Goal: Information Seeking & Learning: Find specific fact

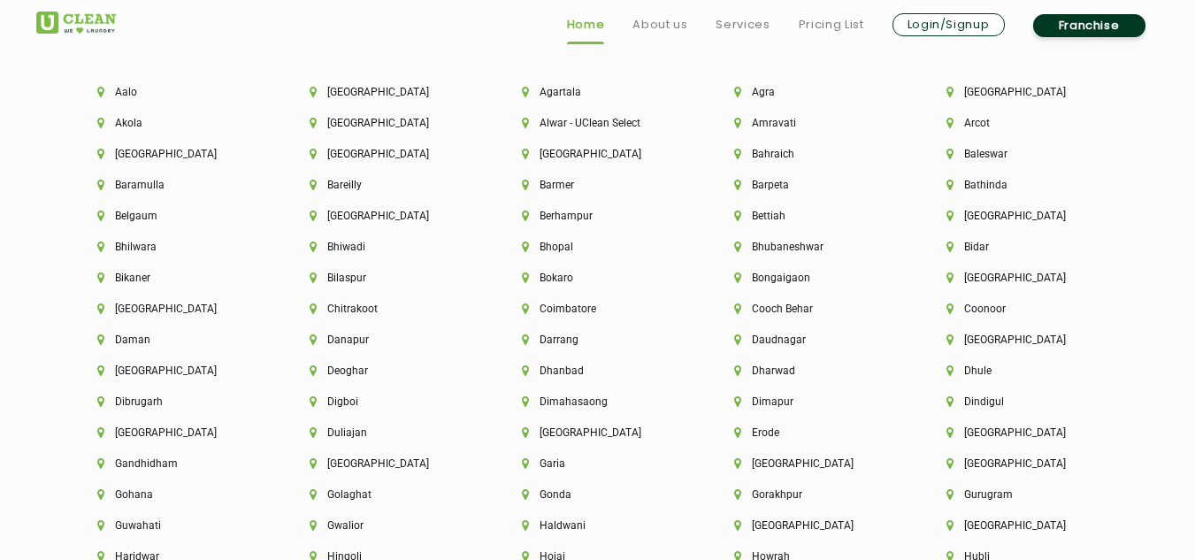
scroll to position [3822, 0]
click at [471, 218] on div "[GEOGRAPHIC_DATA]" at bounding box center [386, 224] width 212 height 31
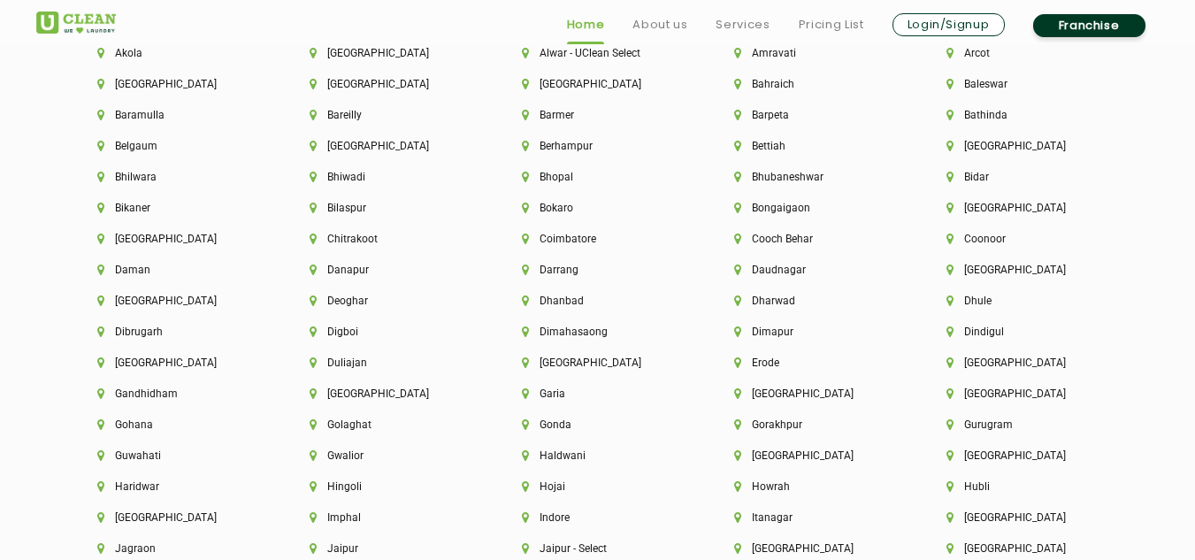
scroll to position [3902, 0]
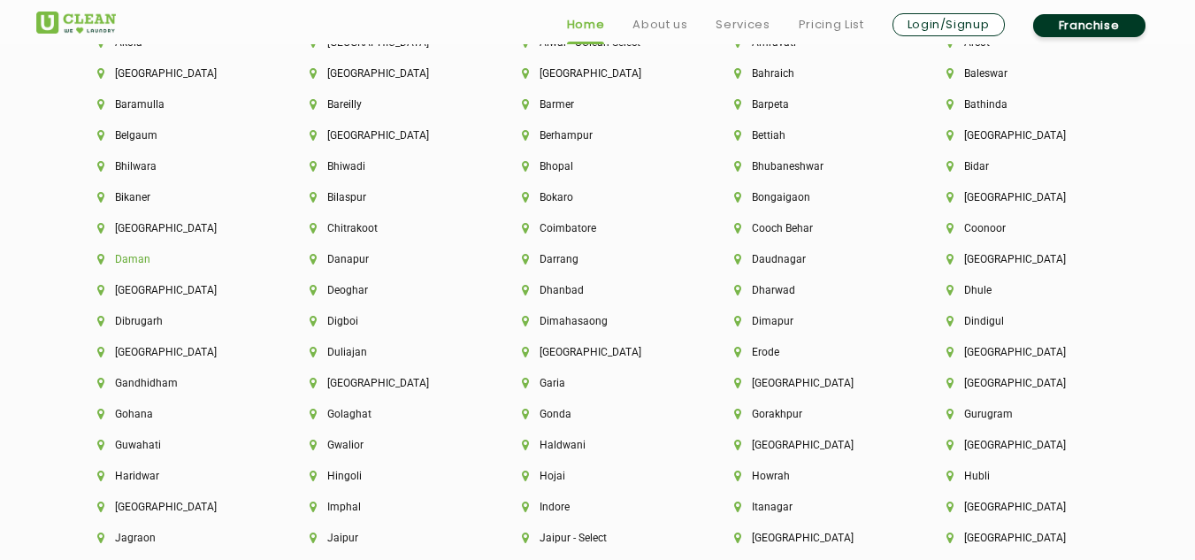
click at [126, 260] on li "Daman" at bounding box center [173, 259] width 152 height 12
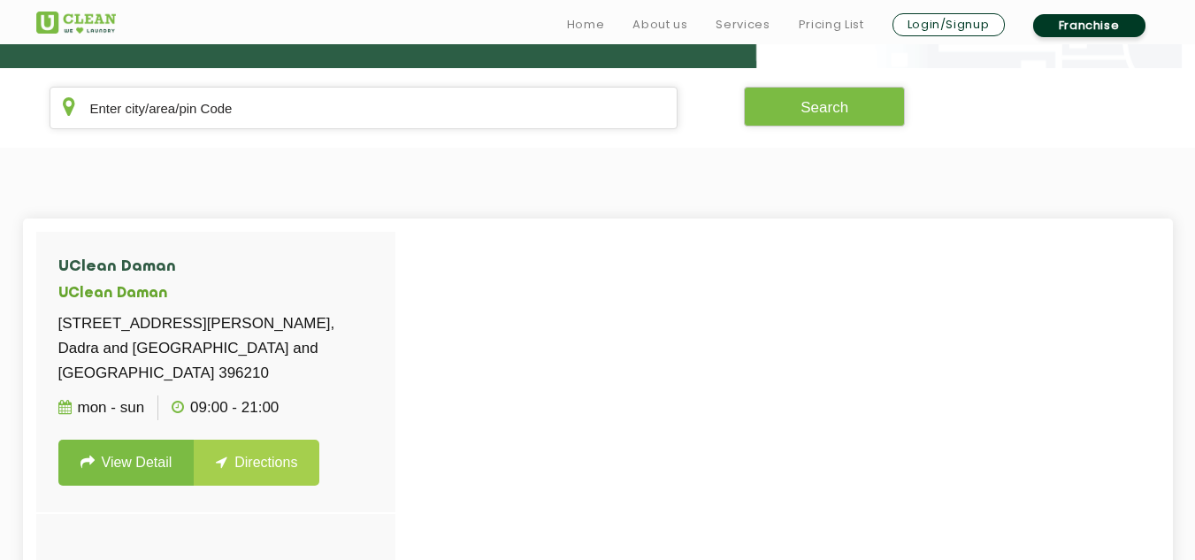
scroll to position [342, 0]
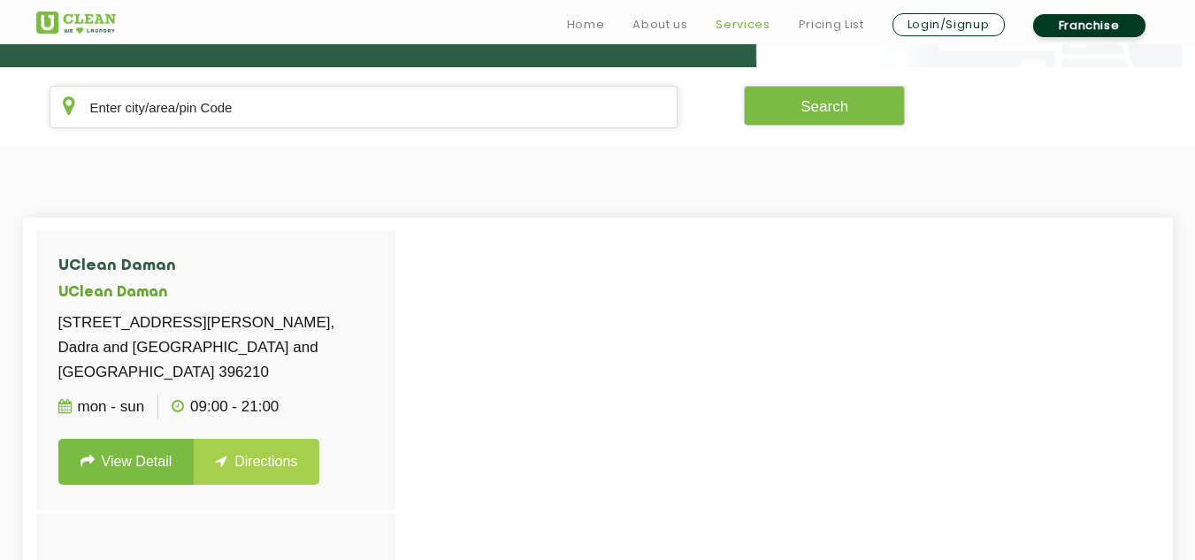
click at [755, 24] on link "Services" at bounding box center [743, 24] width 54 height 21
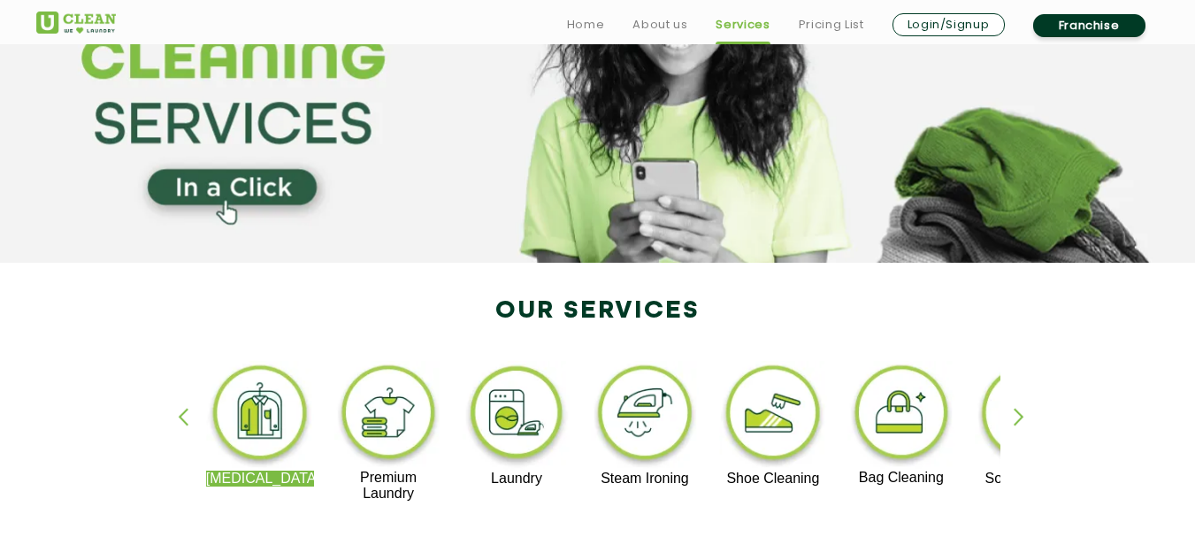
scroll to position [177, 0]
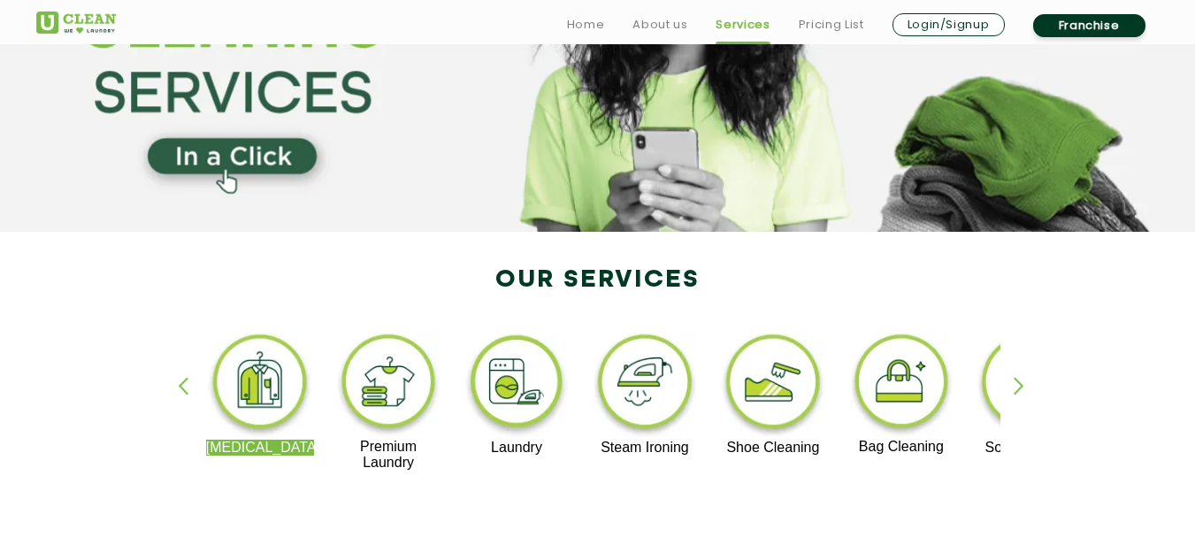
click at [1017, 380] on div "button" at bounding box center [1027, 401] width 27 height 49
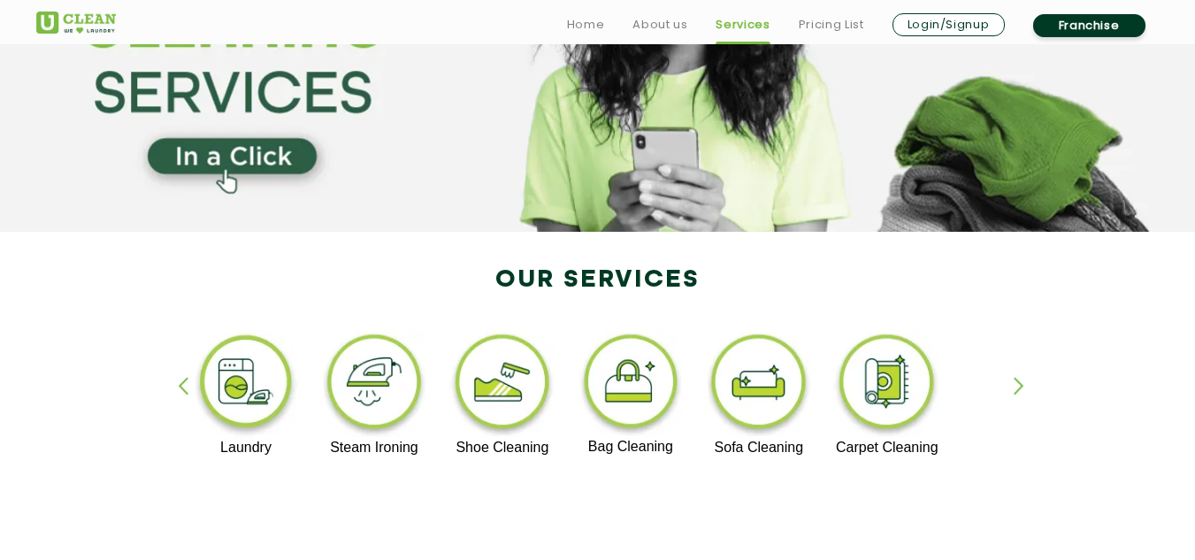
drag, startPoint x: 502, startPoint y: 391, endPoint x: 19, endPoint y: 276, distance: 495.7
click at [0, 271] on section "Our Services [MEDICAL_DATA] Premium Laundry Laundry Steam Ironing Shoe Cleaning…" at bounding box center [597, 400] width 1195 height 336
click at [507, 381] on img at bounding box center [503, 385] width 109 height 110
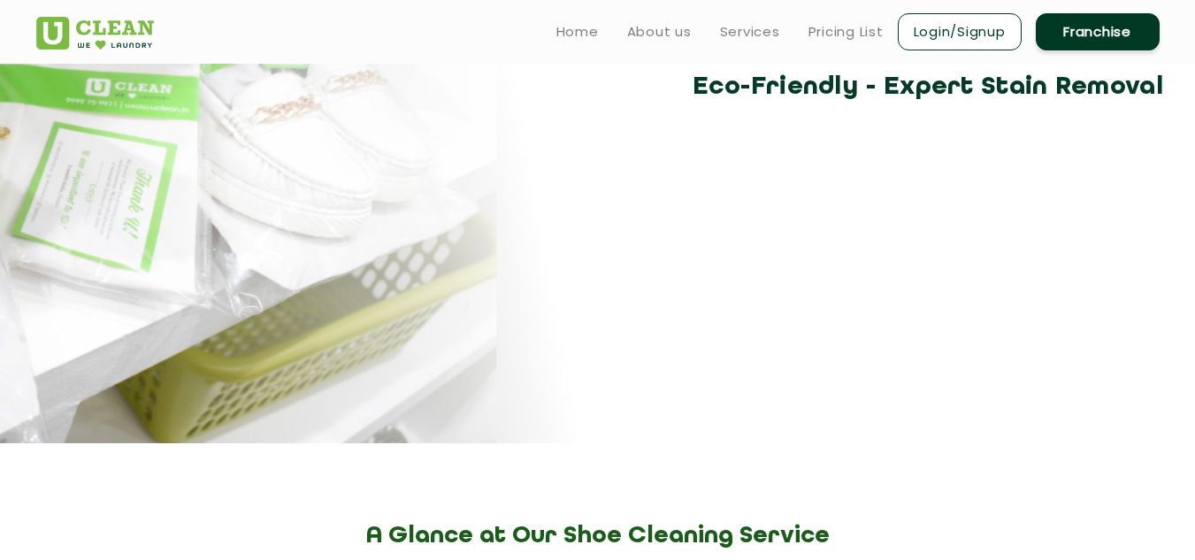
scroll to position [88, 0]
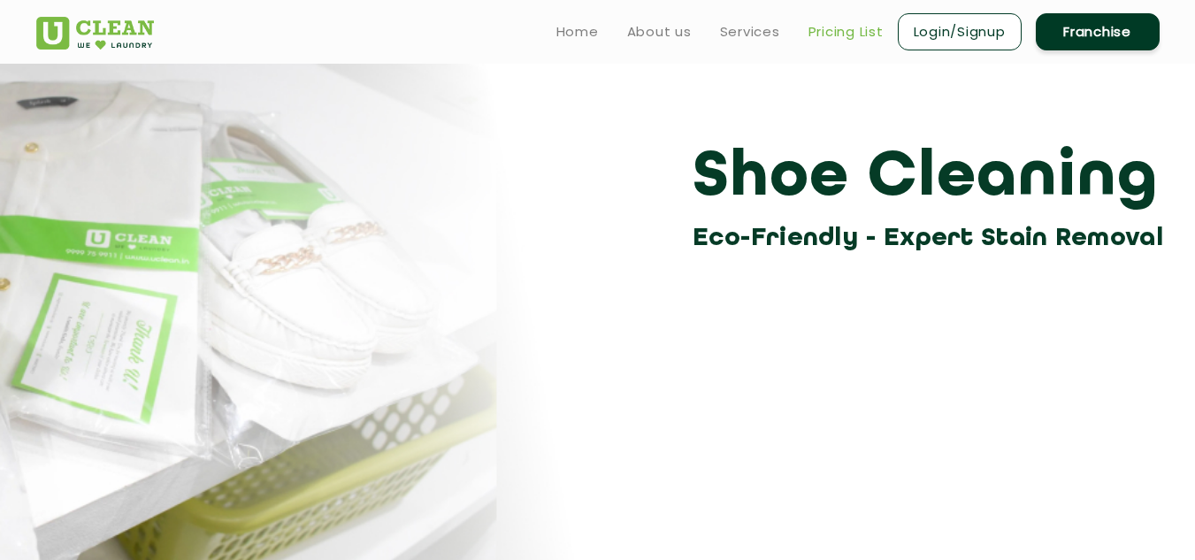
click at [844, 35] on link "Pricing List" at bounding box center [846, 31] width 75 height 21
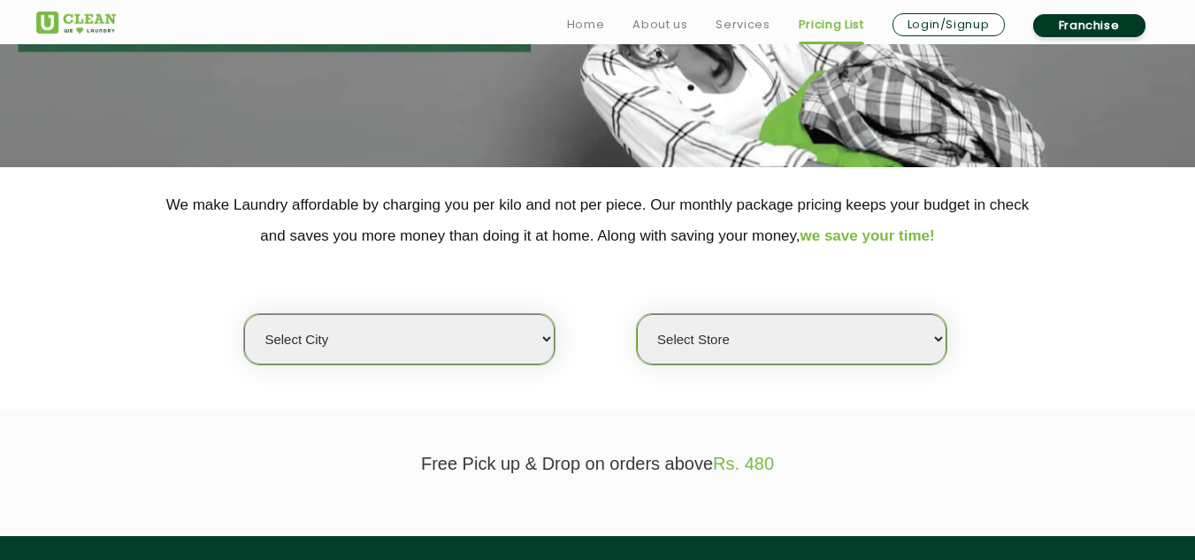
scroll to position [265, 0]
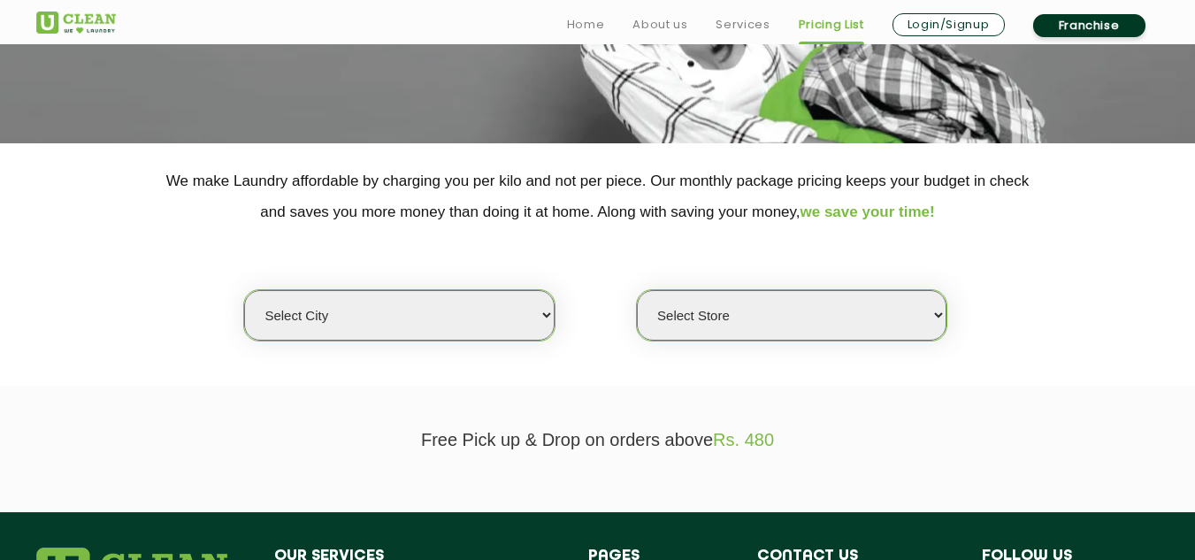
click at [503, 327] on select "Select city [GEOGRAPHIC_DATA] [GEOGRAPHIC_DATA] [GEOGRAPHIC_DATA] [GEOGRAPHIC_D…" at bounding box center [399, 315] width 310 height 50
select select "204"
click at [244, 290] on select "Select city [GEOGRAPHIC_DATA] [GEOGRAPHIC_DATA] [GEOGRAPHIC_DATA] [GEOGRAPHIC_D…" at bounding box center [399, 315] width 310 height 50
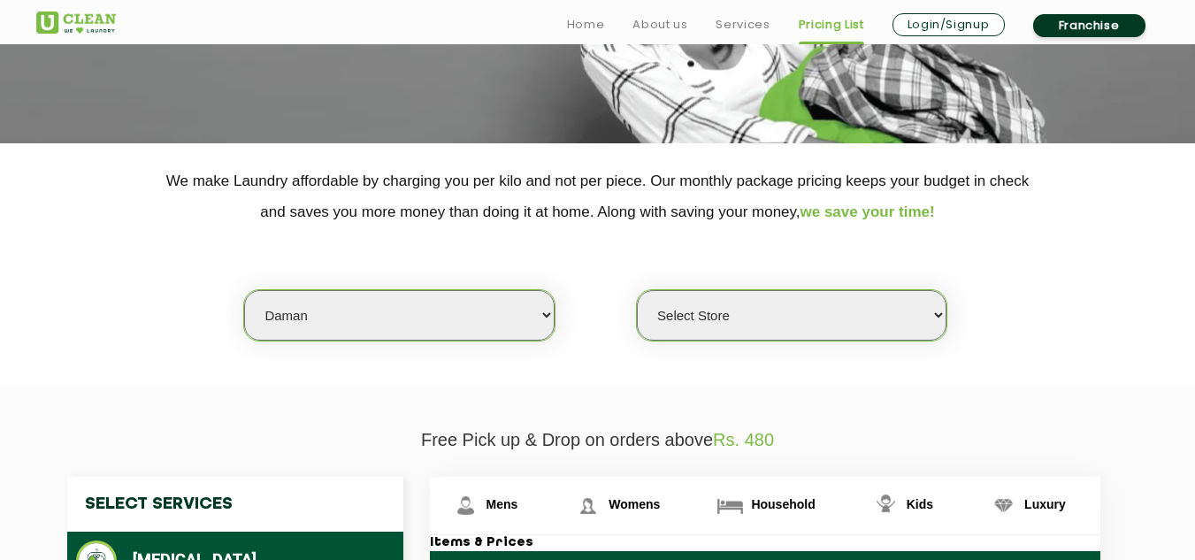
click at [707, 315] on select "Select Store UClean Daman" at bounding box center [792, 315] width 310 height 50
select select "602"
click at [637, 290] on select "Select Store UClean Daman" at bounding box center [792, 315] width 310 height 50
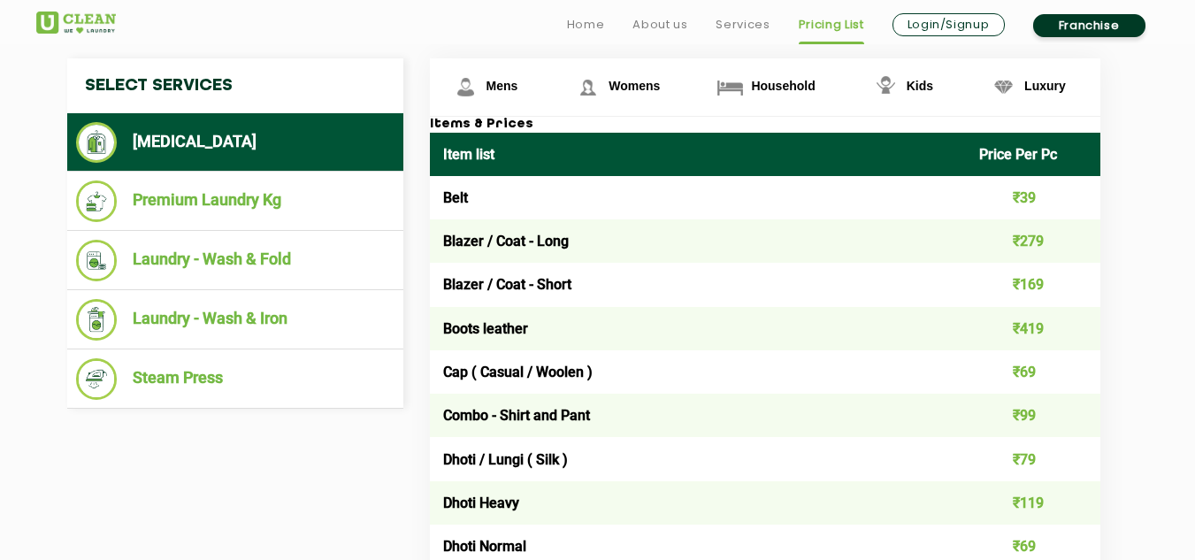
scroll to position [708, 0]
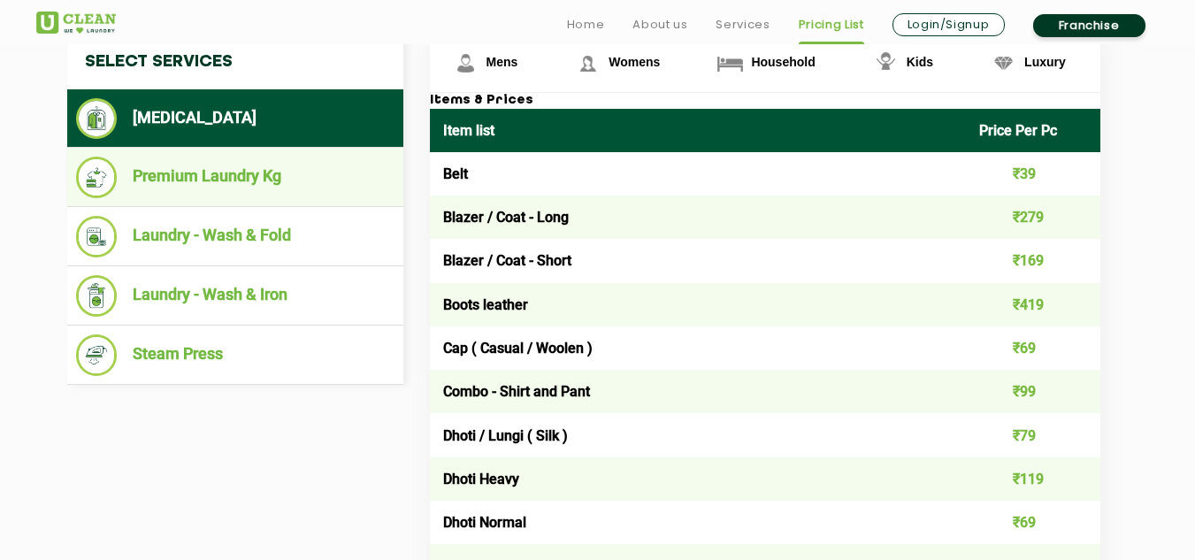
click at [189, 182] on li "Premium Laundry Kg" at bounding box center [235, 178] width 319 height 42
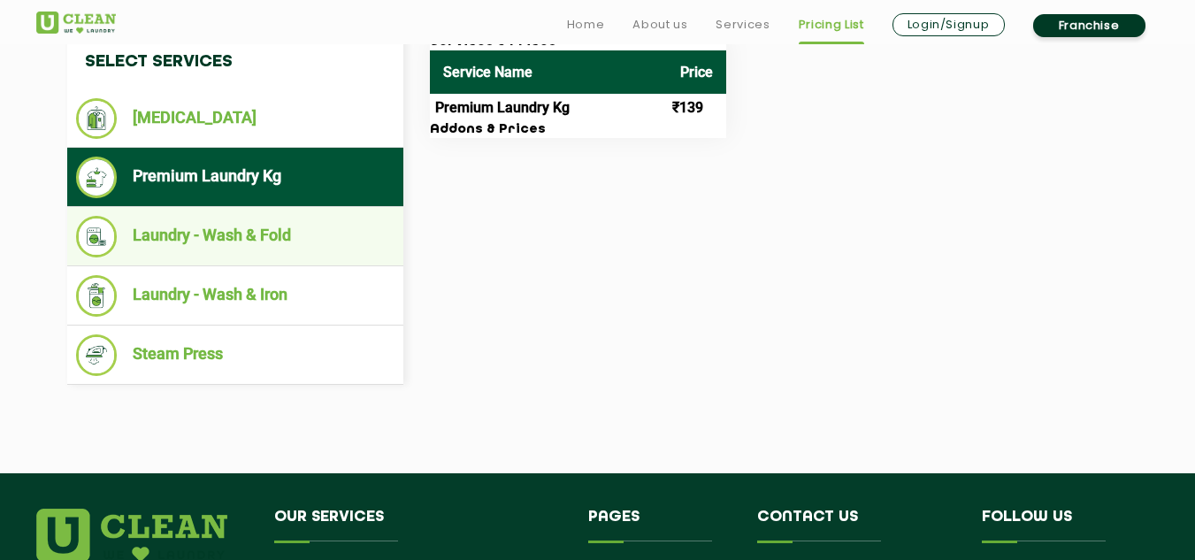
click at [196, 219] on li "Laundry - Wash & Fold" at bounding box center [235, 237] width 319 height 42
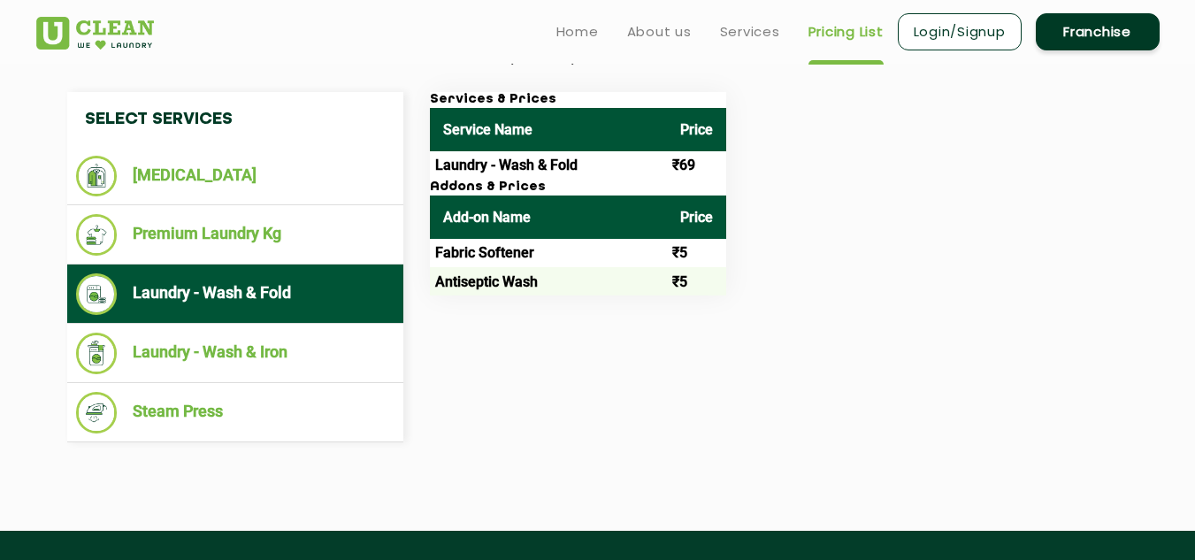
scroll to position [619, 0]
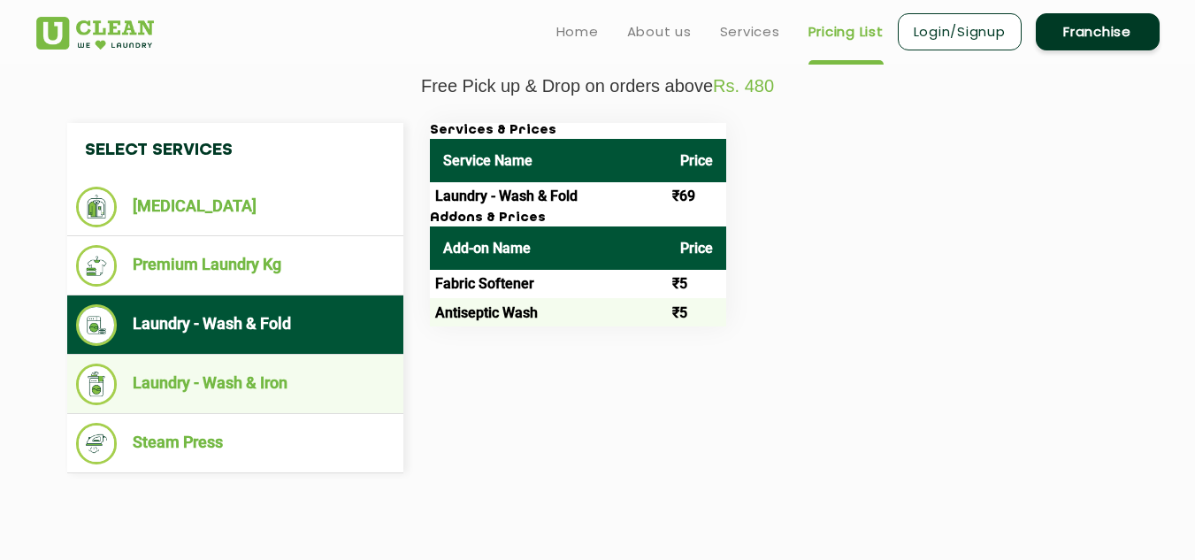
click at [272, 374] on li "Laundry - Wash & Iron" at bounding box center [235, 385] width 319 height 42
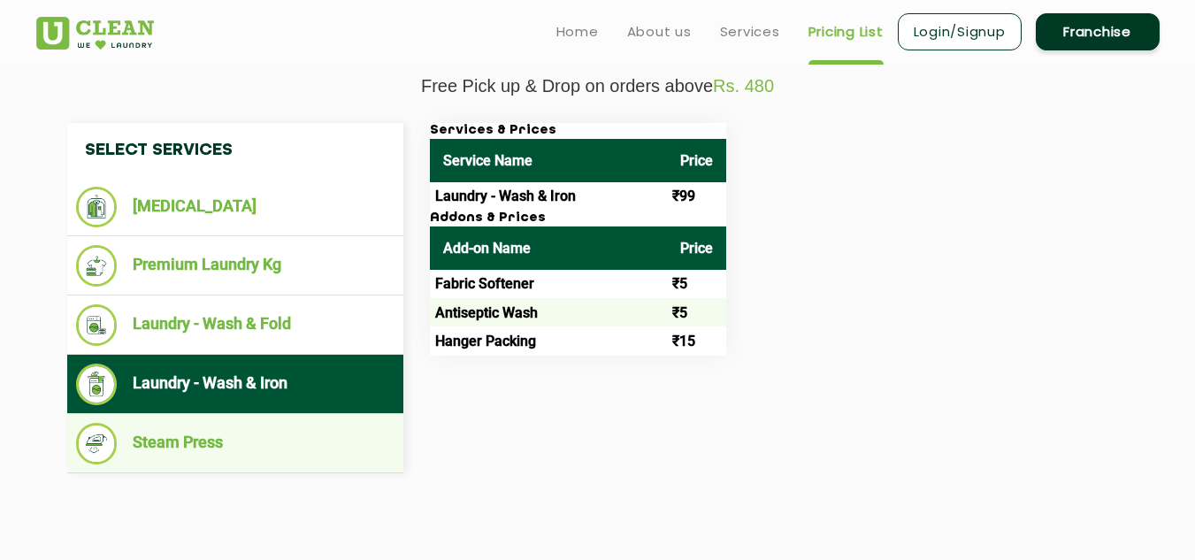
click at [173, 449] on li "Steam Press" at bounding box center [235, 444] width 319 height 42
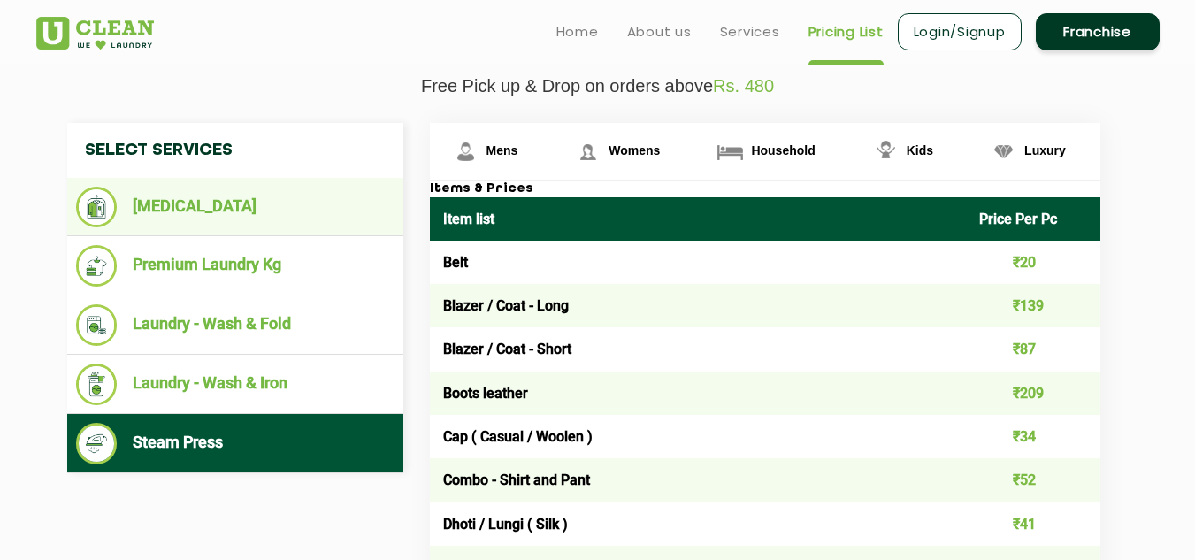
click at [179, 190] on li "[MEDICAL_DATA]" at bounding box center [235, 207] width 319 height 41
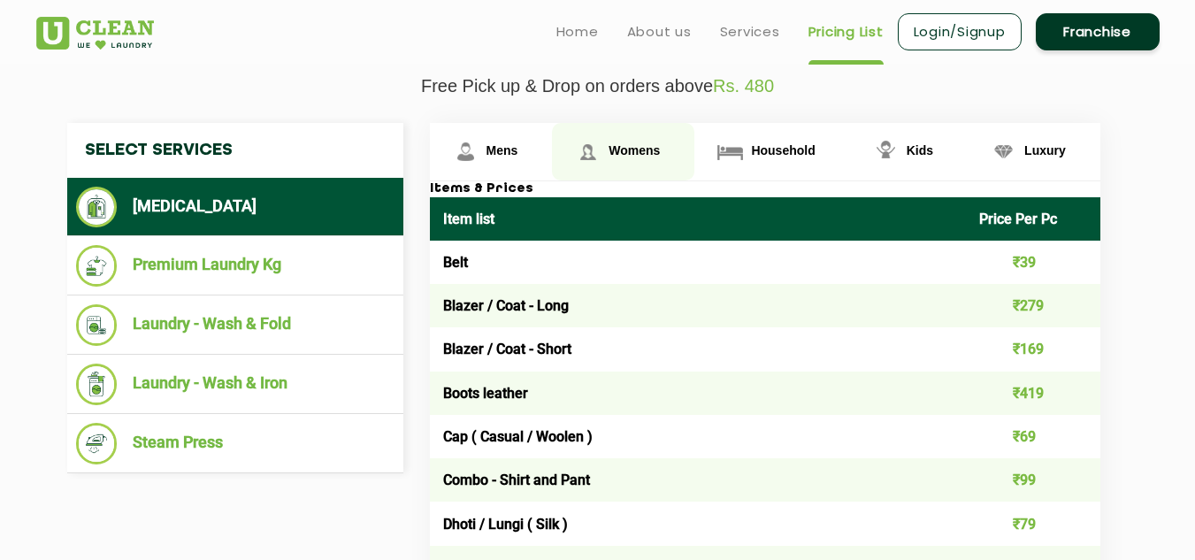
click at [636, 147] on span "Womens" at bounding box center [634, 150] width 51 height 14
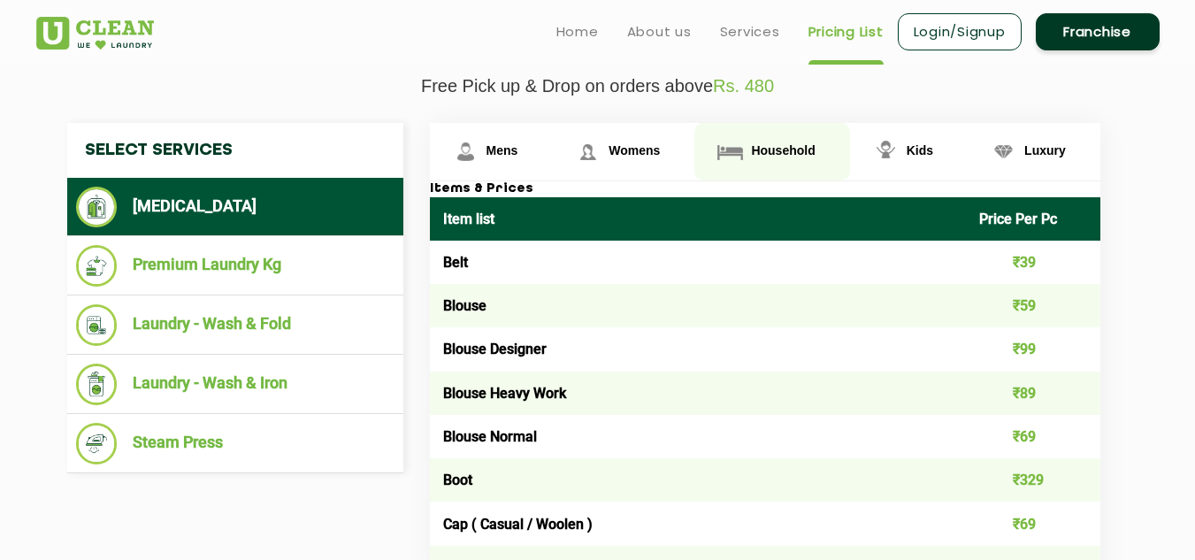
click at [737, 147] on img at bounding box center [730, 151] width 31 height 31
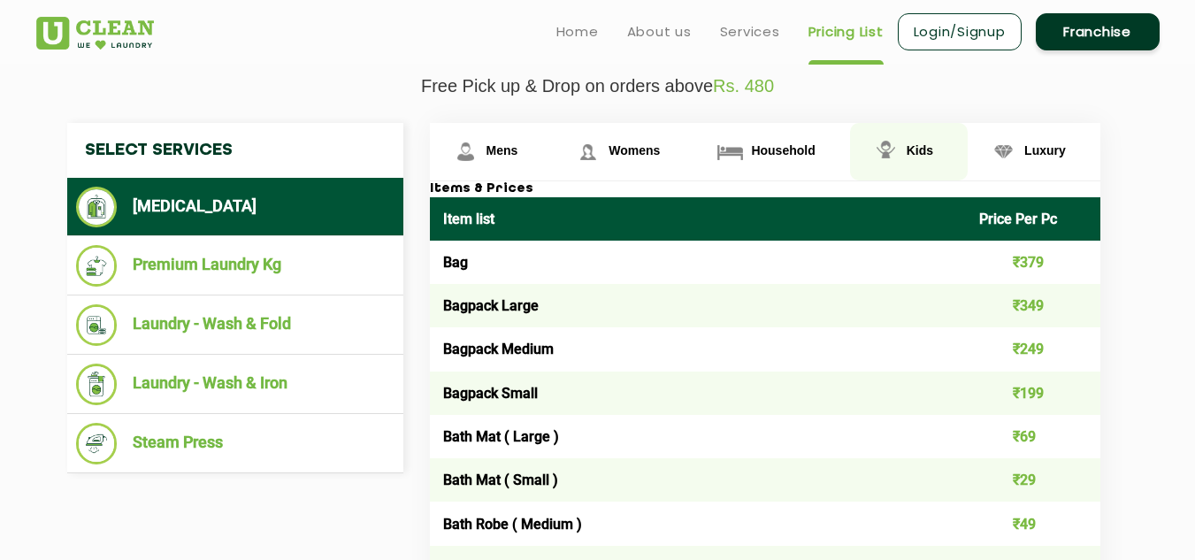
click at [914, 161] on link "Kids" at bounding box center [909, 152] width 118 height 58
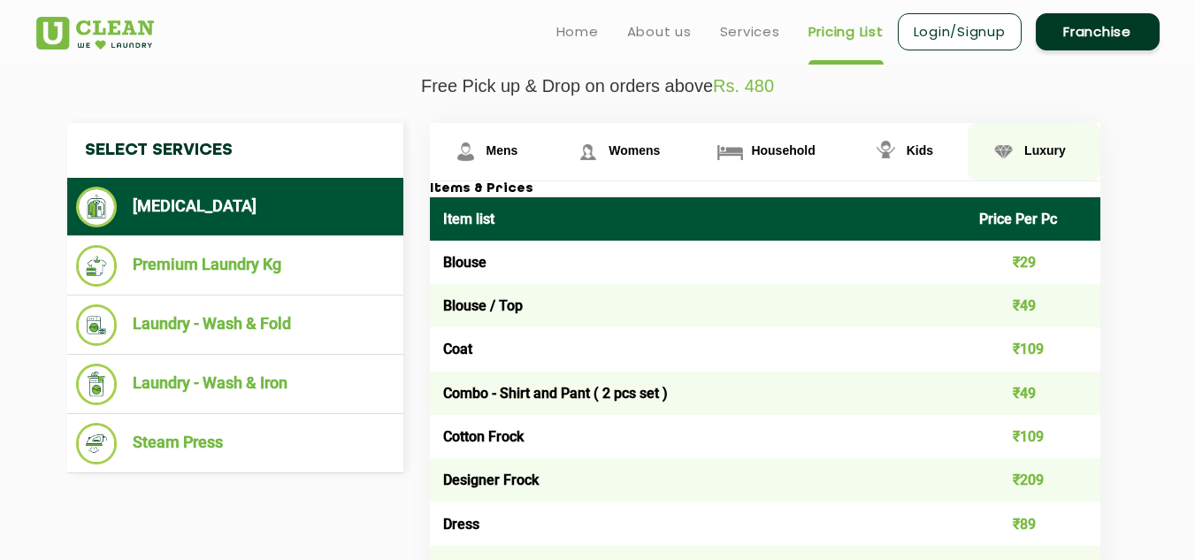
click at [1048, 136] on link "Luxury" at bounding box center [1034, 152] width 133 height 58
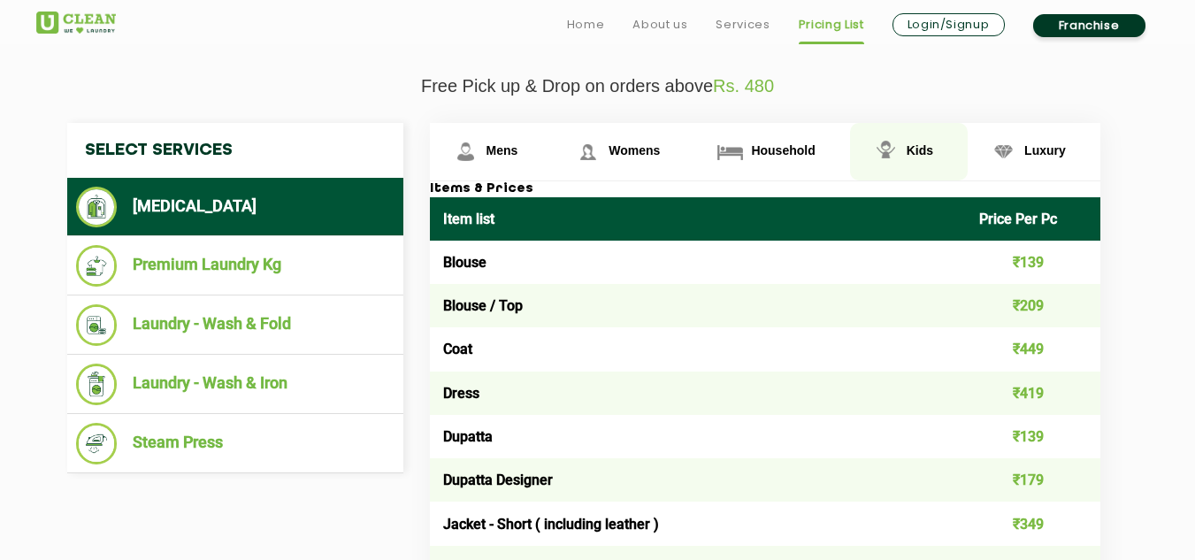
click at [911, 152] on span "Kids" at bounding box center [920, 150] width 27 height 14
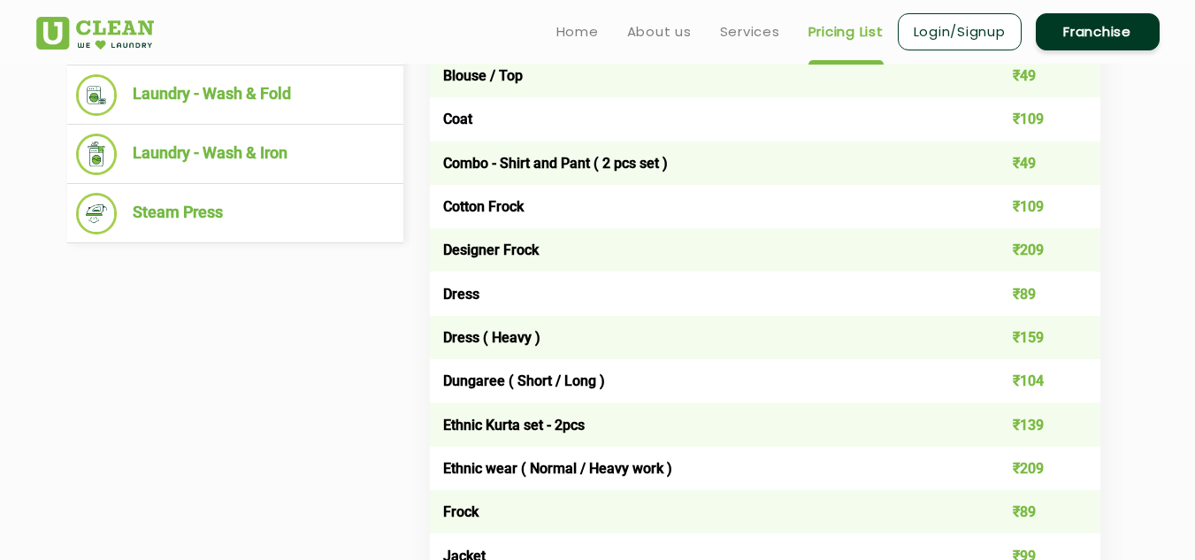
scroll to position [531, 0]
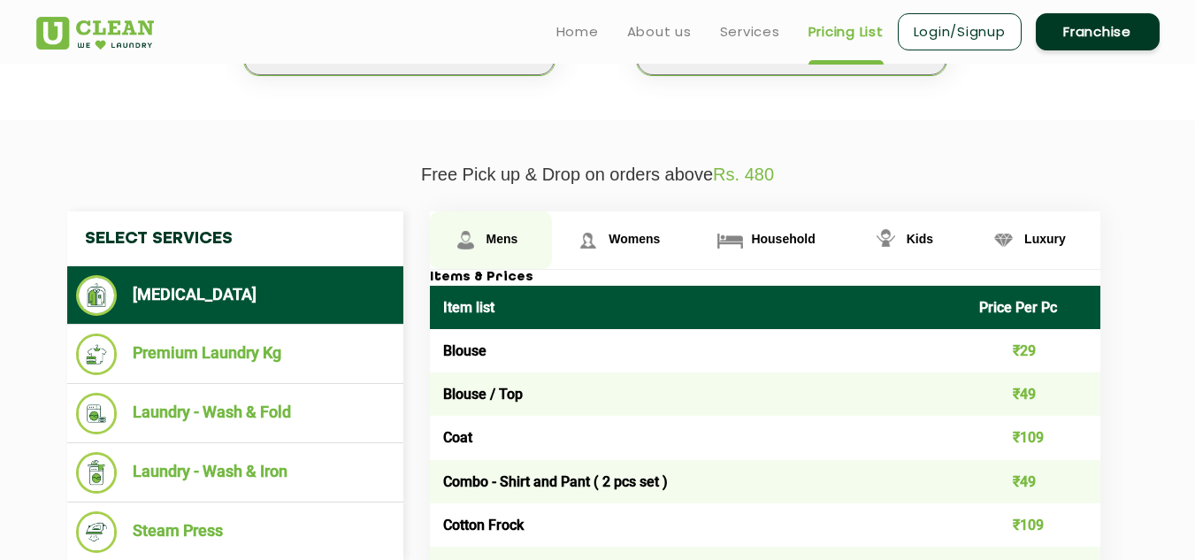
click at [508, 237] on span "Mens" at bounding box center [503, 239] width 32 height 14
